Goal: Navigation & Orientation: Find specific page/section

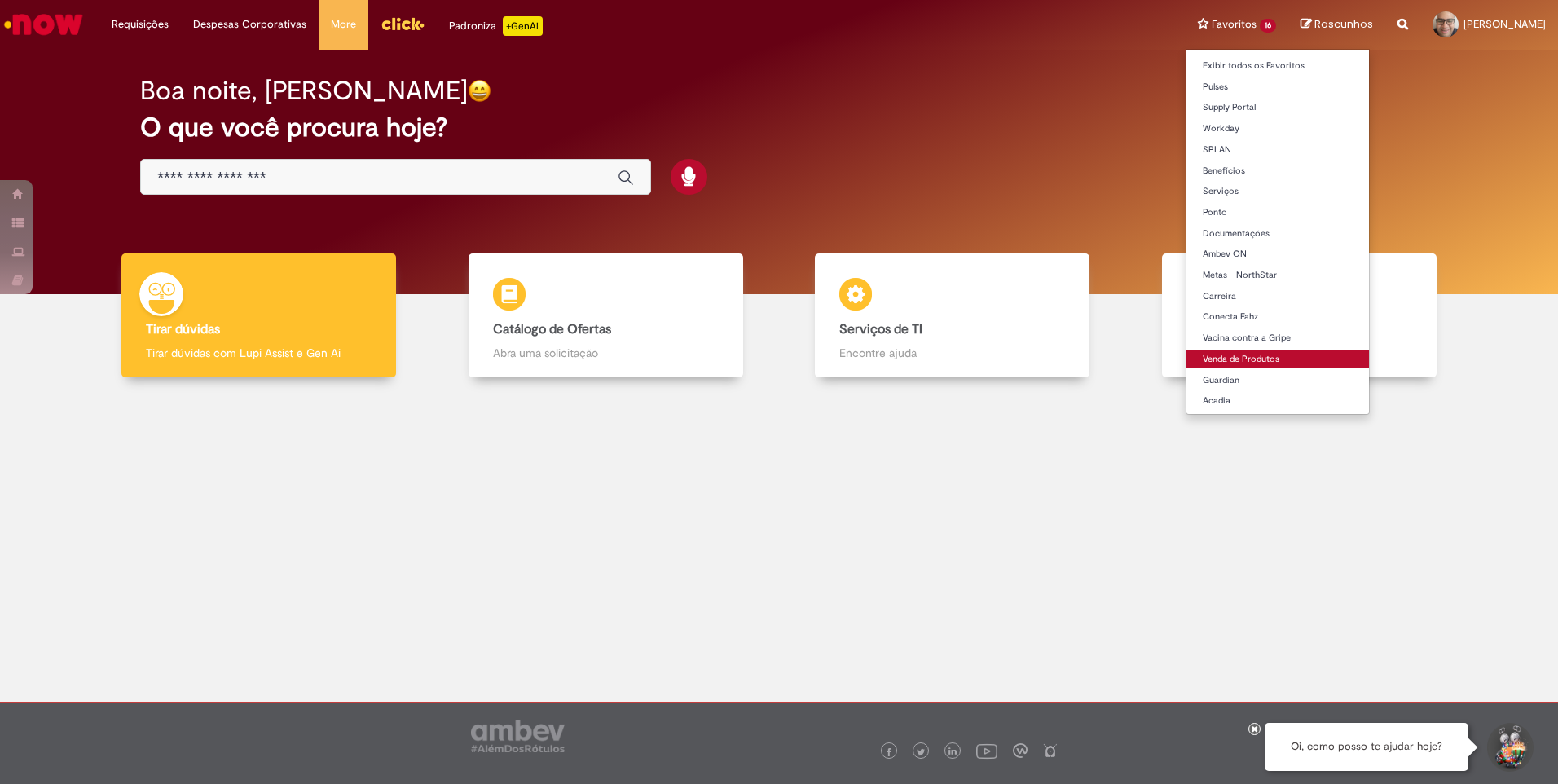
click at [1193, 358] on link "Venda de Produtos" at bounding box center [1278, 360] width 183 height 18
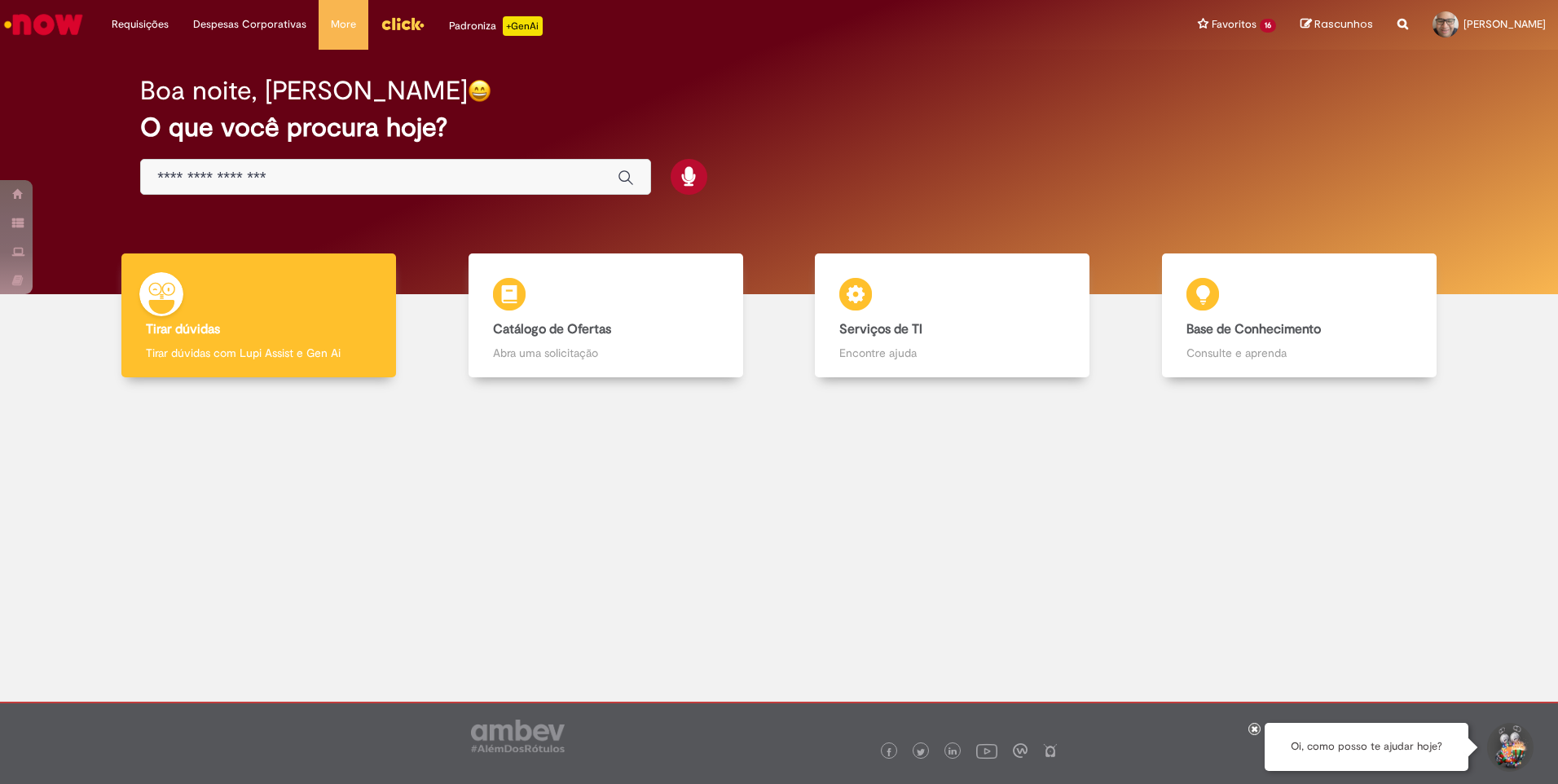
click at [395, 15] on img "Menu Cabeçalho" at bounding box center [402, 24] width 44 height 25
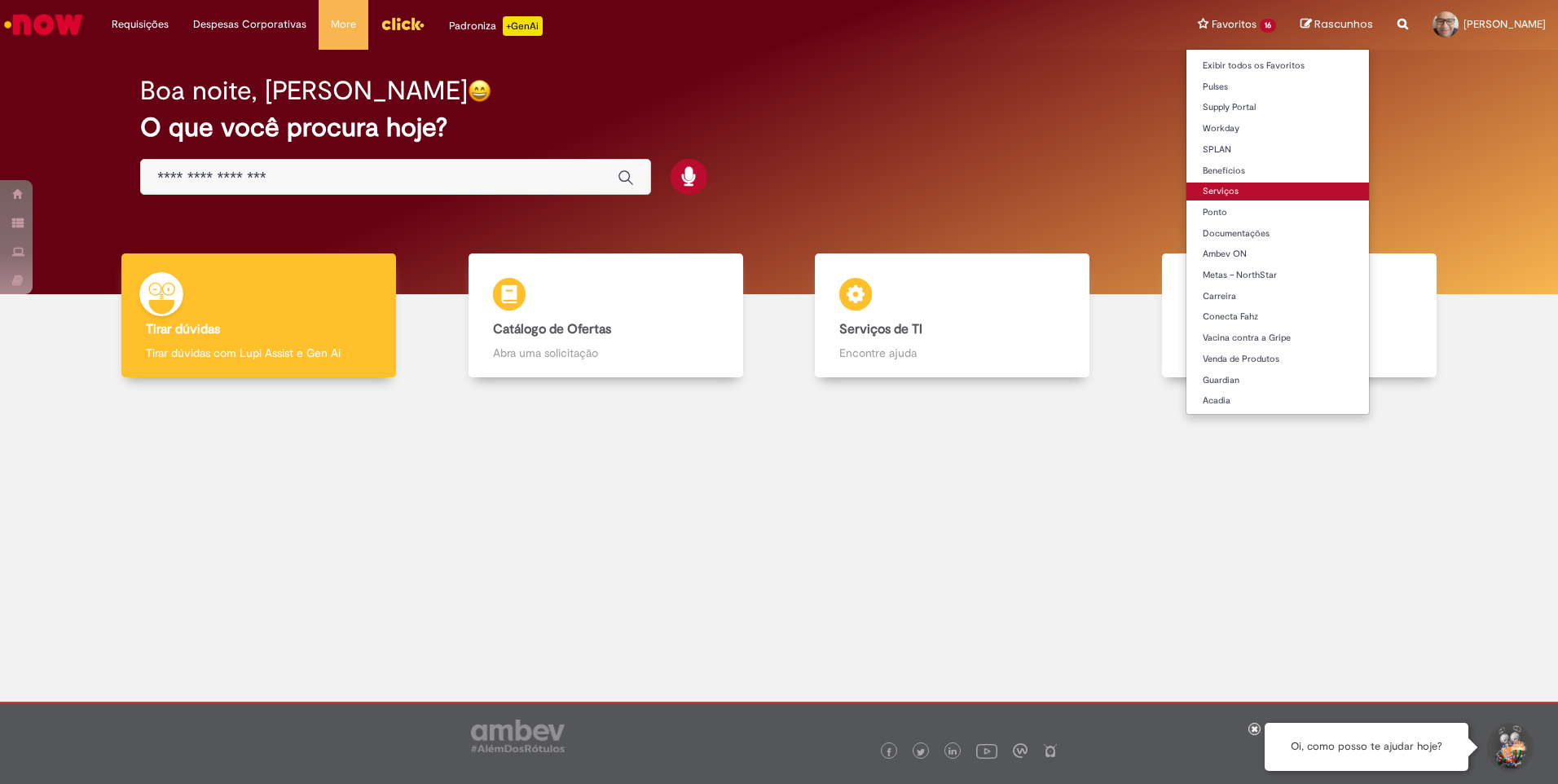
click at [1187, 192] on link "Serviços" at bounding box center [1278, 192] width 183 height 18
click at [1187, 168] on link "Benefícios" at bounding box center [1278, 171] width 183 height 18
